Goal: Information Seeking & Learning: Learn about a topic

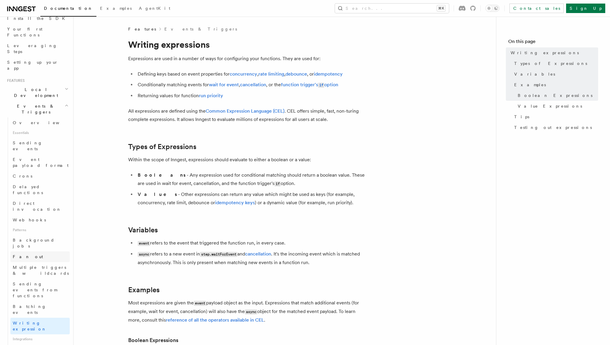
click at [39, 251] on link "Fan out" at bounding box center [39, 256] width 59 height 11
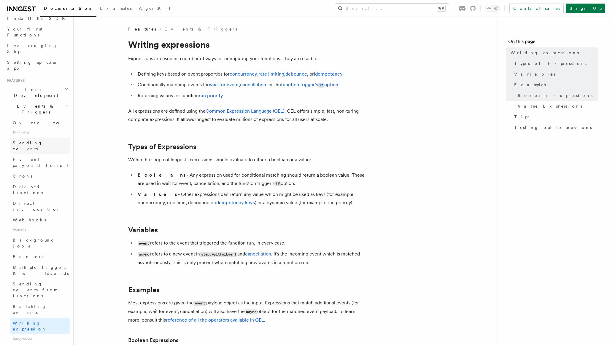
click at [45, 138] on link "Sending events" at bounding box center [39, 146] width 59 height 17
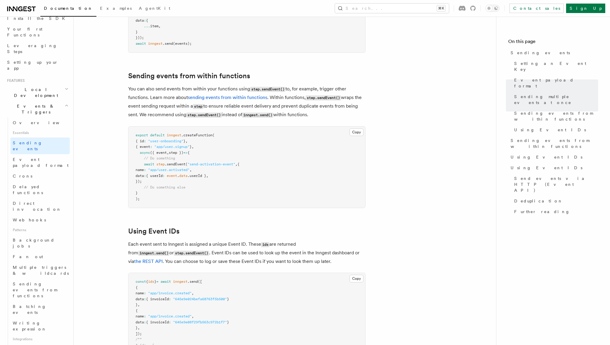
scroll to position [867, 0]
